Goal: Find specific page/section: Find specific page/section

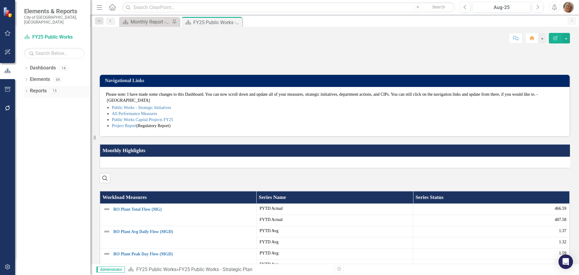
click at [33, 87] on link "Reports" at bounding box center [38, 90] width 17 height 7
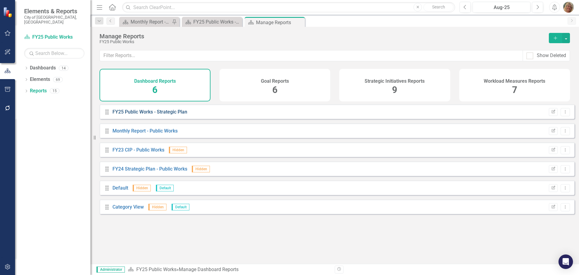
click at [162, 115] on link "FY25 Public Works - Strategic Plan" at bounding box center [149, 112] width 75 height 6
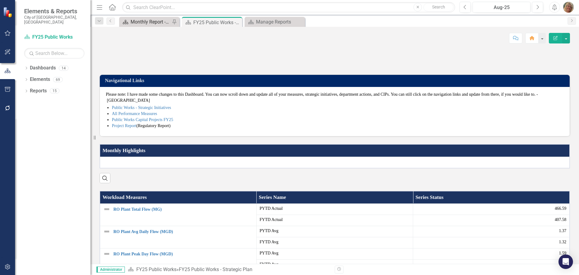
click at [158, 25] on div "Monthly Report - Public Works" at bounding box center [151, 22] width 40 height 8
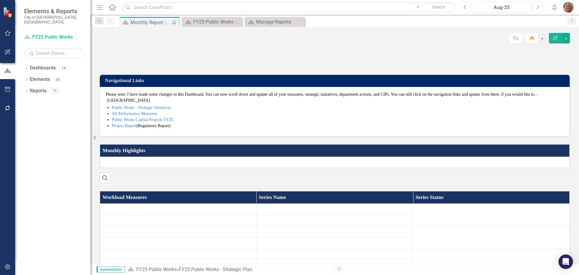
click at [153, 20] on div "Monthly Report - Public Works" at bounding box center [151, 23] width 40 height 8
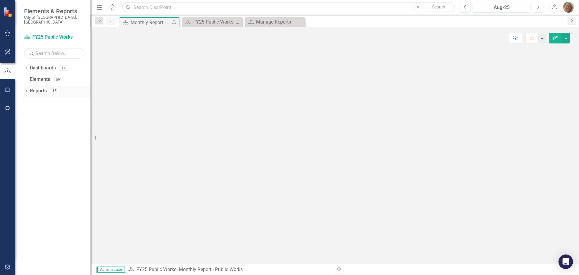
click at [32, 87] on link "Reports" at bounding box center [38, 90] width 17 height 7
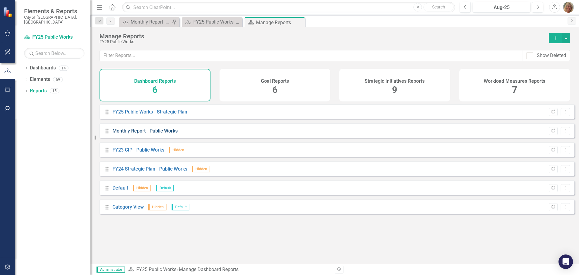
click at [148, 134] on link "Monthly Report - Public Works" at bounding box center [144, 131] width 65 height 6
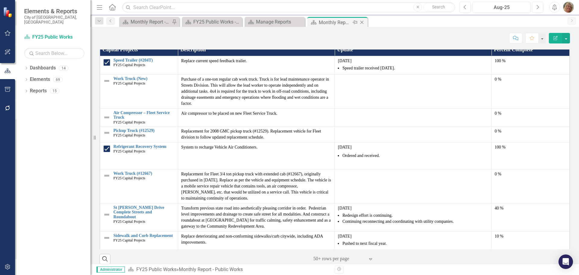
click at [362, 21] on icon "Close" at bounding box center [362, 22] width 6 height 5
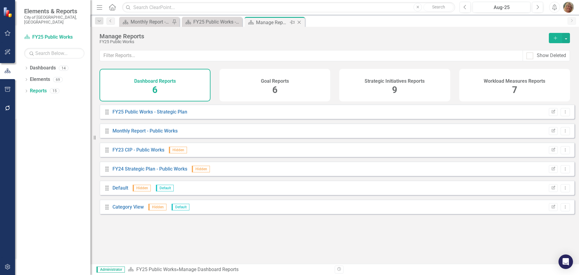
click at [299, 22] on icon at bounding box center [299, 22] width 3 height 3
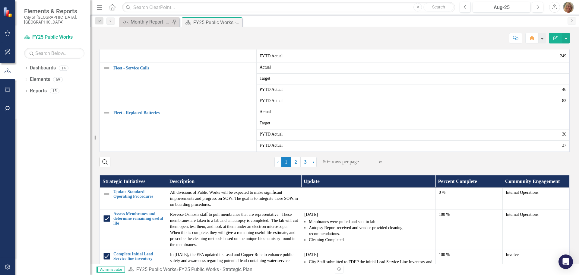
scroll to position [302, 0]
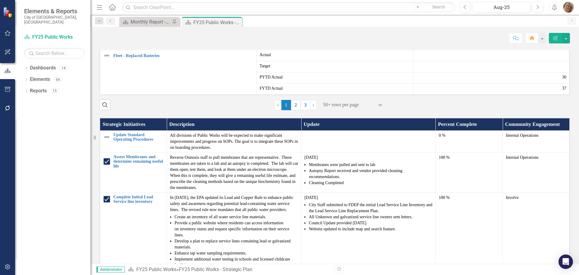
click at [344, 109] on div at bounding box center [348, 105] width 51 height 8
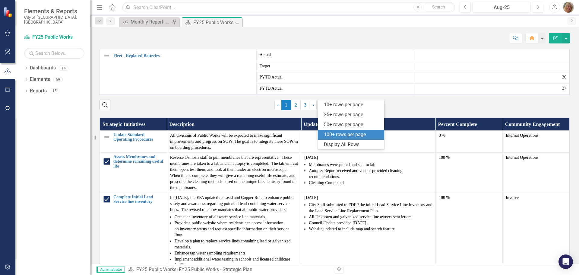
click at [337, 137] on div "100+ rows per page" at bounding box center [352, 134] width 57 height 7
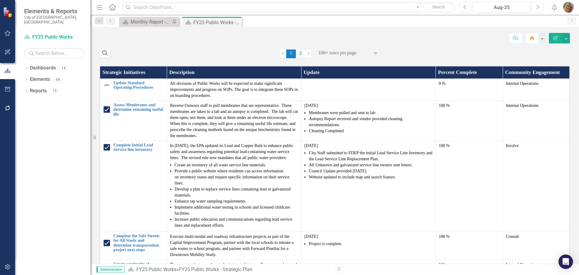
scroll to position [362, 0]
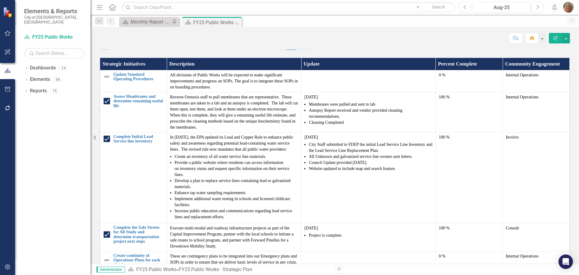
click at [372, 47] on icon "Expand" at bounding box center [375, 44] width 6 height 5
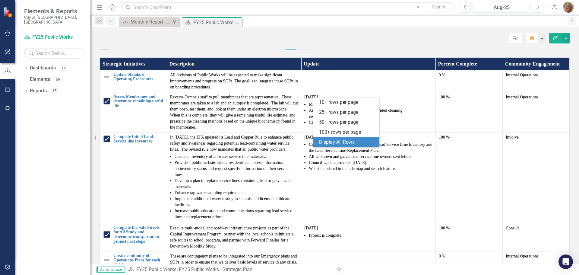
click at [342, 141] on div "Display All Rows" at bounding box center [347, 142] width 57 height 7
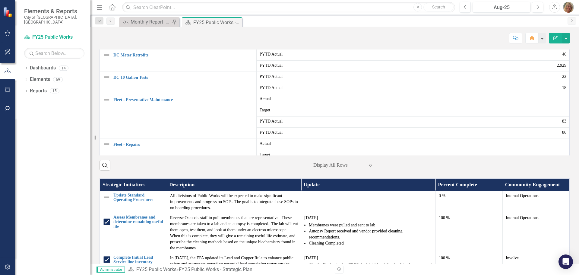
scroll to position [157, 0]
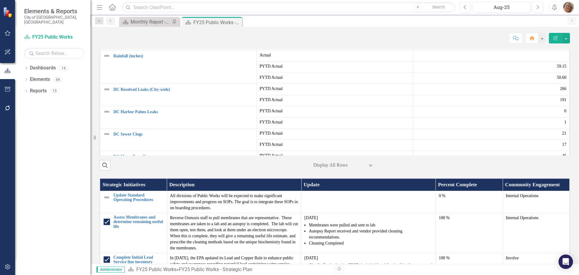
click at [568, 9] on img "button" at bounding box center [568, 7] width 11 height 11
click at [549, 88] on link "Logout Log Out" at bounding box center [550, 87] width 48 height 11
